Goal: Navigation & Orientation: Understand site structure

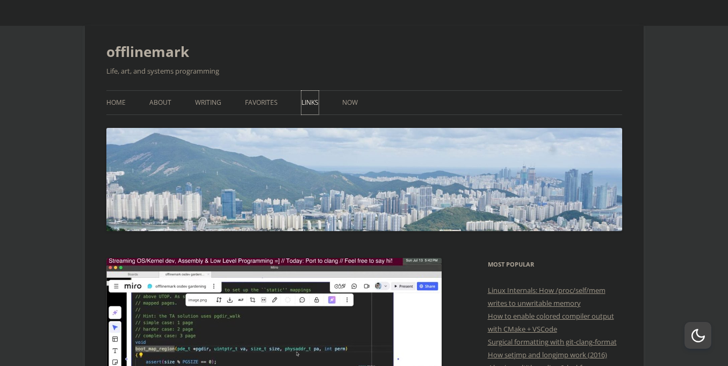
click at [306, 102] on link "Links" at bounding box center [310, 103] width 17 height 24
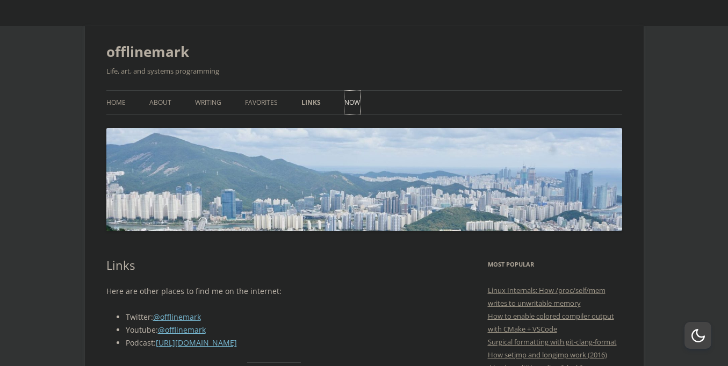
click at [347, 103] on link "Now" at bounding box center [353, 103] width 16 height 24
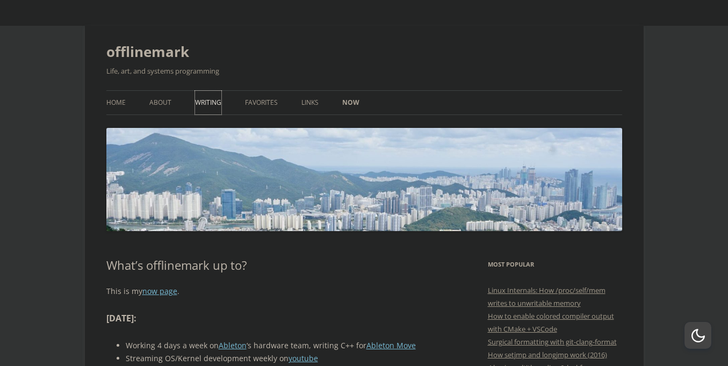
click at [196, 106] on link "Writing" at bounding box center [208, 103] width 26 height 24
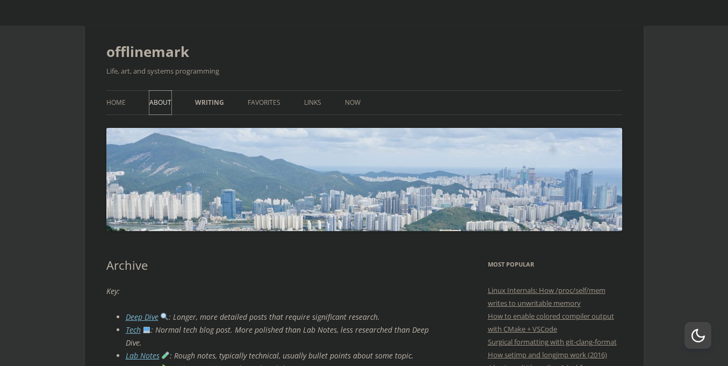
click at [165, 102] on link "About" at bounding box center [160, 103] width 22 height 24
